Goal: Obtain resource: Download file/media

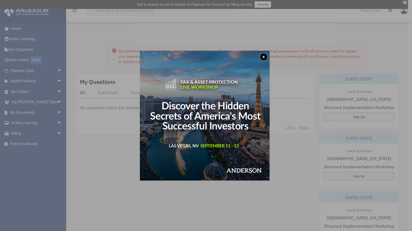
click at [266, 57] on button "x" at bounding box center [264, 57] width 8 height 8
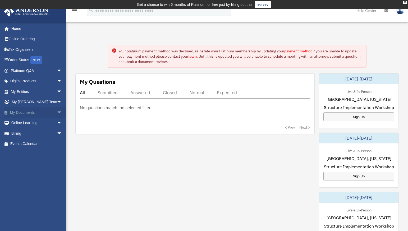
click at [57, 111] on span "arrow_drop_down" at bounding box center [62, 112] width 11 height 11
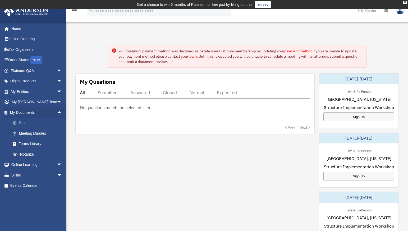
click at [21, 121] on link "Box" at bounding box center [38, 123] width 63 height 11
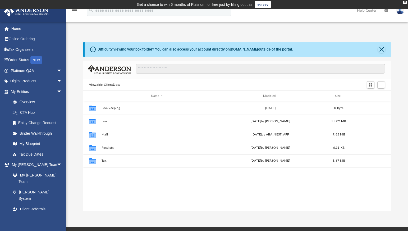
scroll to position [116, 304]
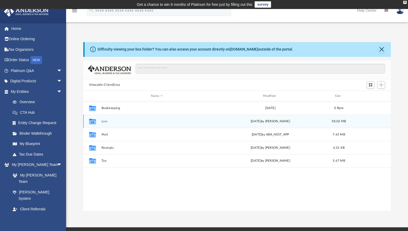
click at [92, 122] on icon "grid" at bounding box center [92, 122] width 7 height 6
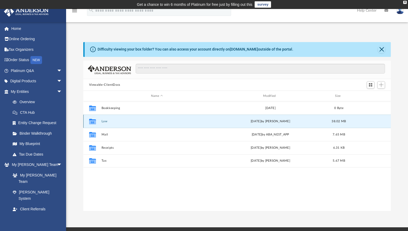
click at [92, 122] on icon "grid" at bounding box center [92, 122] width 7 height 6
click at [175, 68] on input "Search files and folders" at bounding box center [260, 69] width 249 height 10
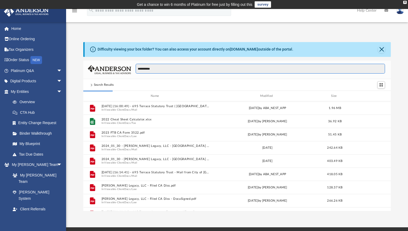
type input "**********"
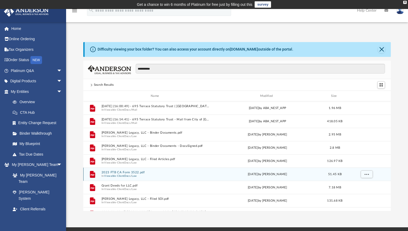
click at [122, 172] on button "2023 FTB CA Form 3522.pdf" at bounding box center [155, 172] width 109 height 3
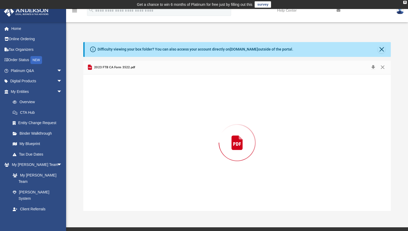
click at [122, 172] on div "Preview" at bounding box center [237, 142] width 308 height 136
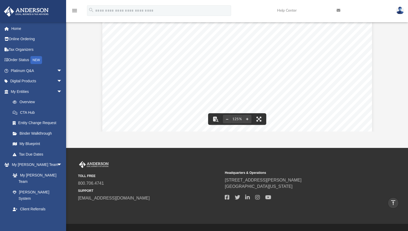
scroll to position [0, 0]
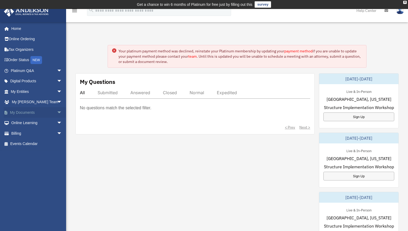
click at [57, 111] on span "arrow_drop_down" at bounding box center [62, 112] width 11 height 11
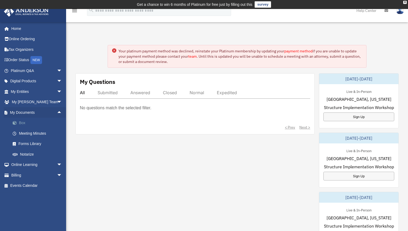
click at [21, 121] on link "Box" at bounding box center [38, 123] width 63 height 11
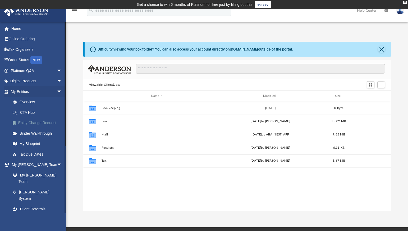
scroll to position [116, 304]
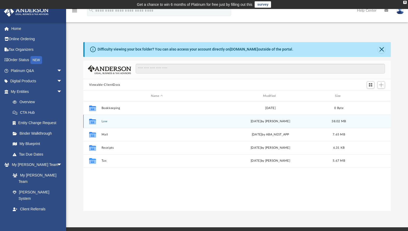
click at [93, 122] on icon "grid" at bounding box center [92, 122] width 7 height 4
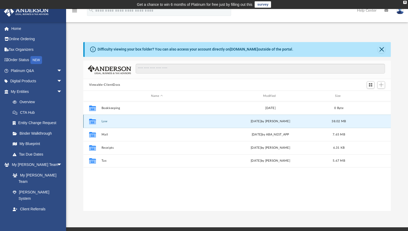
click at [93, 122] on icon "grid" at bounding box center [92, 122] width 7 height 4
click at [178, 123] on button "Law" at bounding box center [156, 121] width 111 height 3
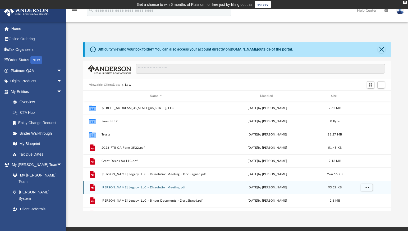
click at [152, 188] on button "[PERSON_NAME] Legacy, LLC - Dissolution Meeting.pdf" at bounding box center [155, 187] width 109 height 3
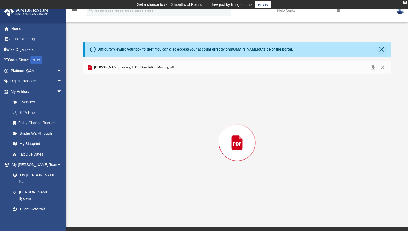
click at [152, 188] on div "Preview" at bounding box center [237, 142] width 308 height 136
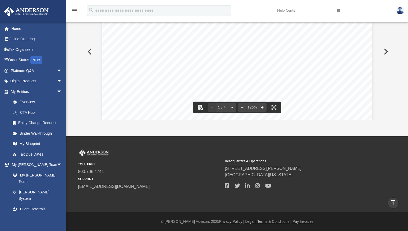
scroll to position [0, 0]
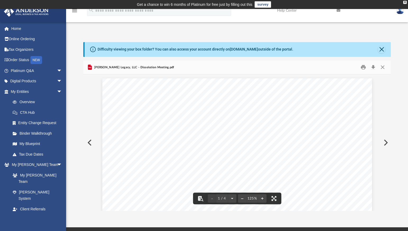
click at [90, 142] on button "Preview" at bounding box center [89, 142] width 12 height 15
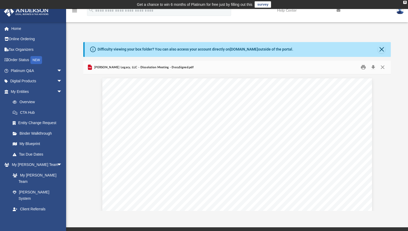
click at [384, 66] on button "Close" at bounding box center [383, 67] width 10 height 8
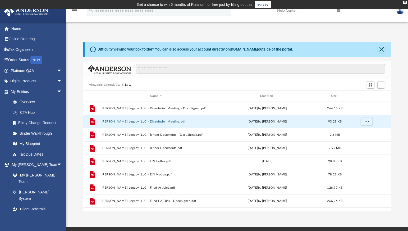
scroll to position [89, 0]
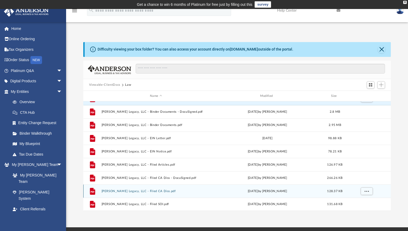
click at [109, 190] on button "[PERSON_NAME] Legacy, LLC - Filed CA Diss.pdf" at bounding box center [155, 190] width 109 height 3
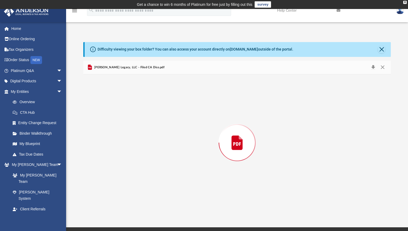
click at [109, 190] on div "Preview" at bounding box center [237, 142] width 308 height 136
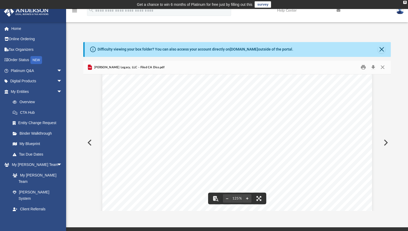
scroll to position [0, 0]
click at [384, 67] on button "Close" at bounding box center [383, 67] width 10 height 8
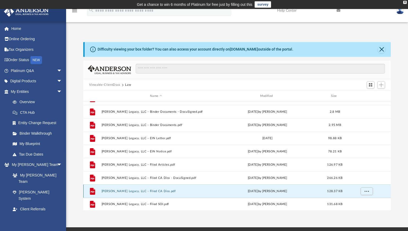
drag, startPoint x: 93, startPoint y: 191, endPoint x: 86, endPoint y: 195, distance: 7.6
click at [86, 195] on div "File" at bounding box center [92, 191] width 13 height 8
click at [127, 190] on button "[PERSON_NAME] Legacy, LLC - Filed CA Diss.pdf" at bounding box center [155, 190] width 109 height 3
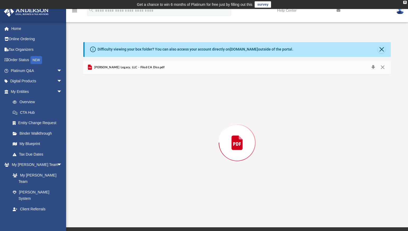
click at [127, 190] on div "Preview" at bounding box center [237, 142] width 308 height 136
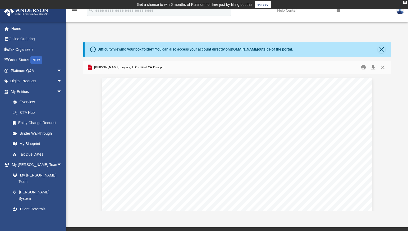
scroll to position [116, 304]
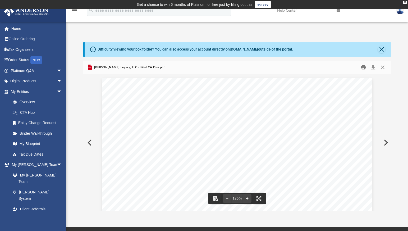
click at [365, 66] on button "Print" at bounding box center [363, 67] width 11 height 8
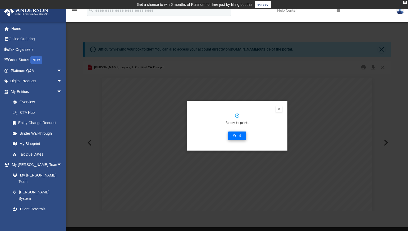
click at [236, 135] on button "Print" at bounding box center [237, 135] width 18 height 8
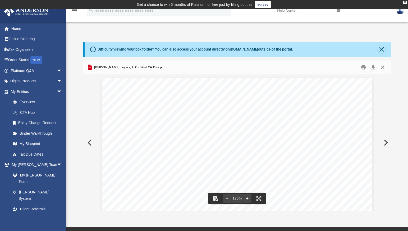
click at [383, 68] on button "Close" at bounding box center [383, 67] width 10 height 8
